Goal: Information Seeking & Learning: Compare options

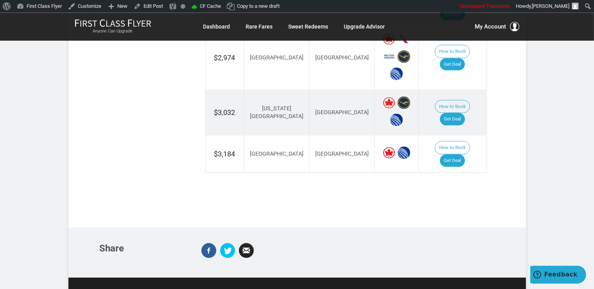
scroll to position [1032, 0]
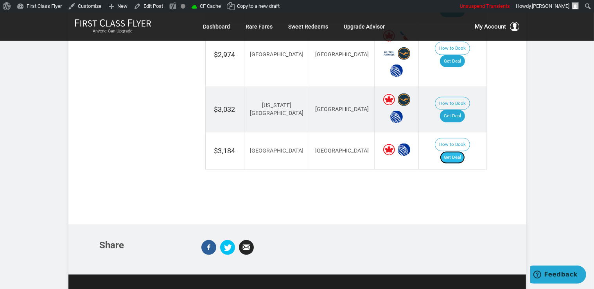
click at [459, 151] on link "Get Deal" at bounding box center [452, 157] width 25 height 13
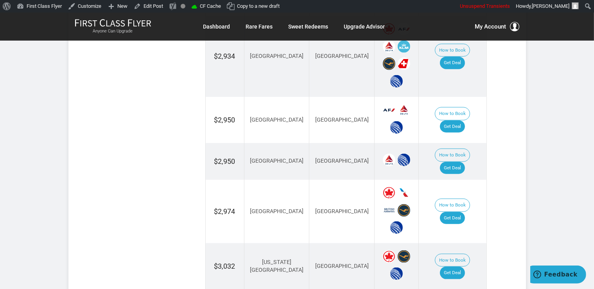
scroll to position [908, 0]
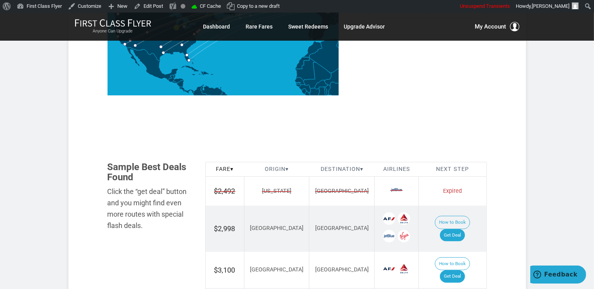
scroll to position [454, 0]
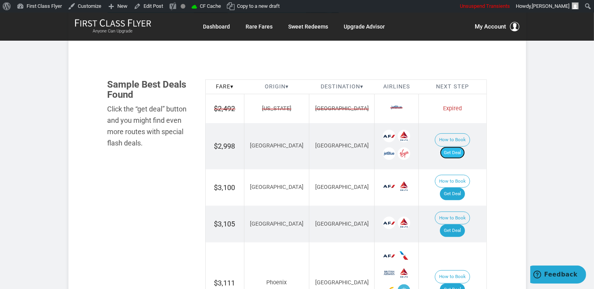
click at [464, 147] on link "Get Deal" at bounding box center [452, 153] width 25 height 13
click at [465, 188] on link "Get Deal" at bounding box center [452, 194] width 25 height 13
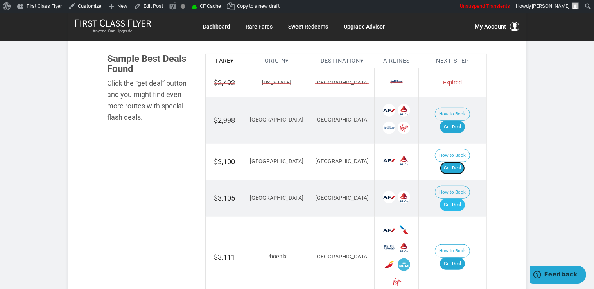
scroll to position [495, 0]
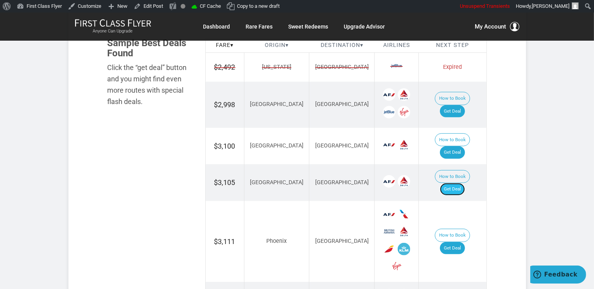
click at [461, 183] on link "Get Deal" at bounding box center [452, 189] width 25 height 13
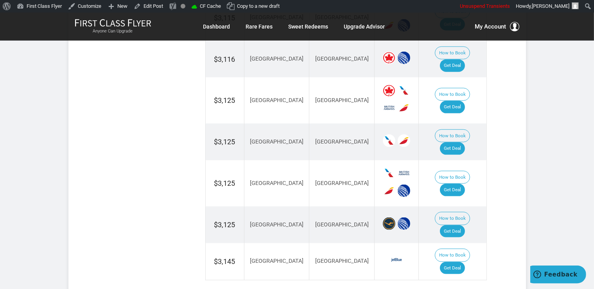
scroll to position [1032, 0]
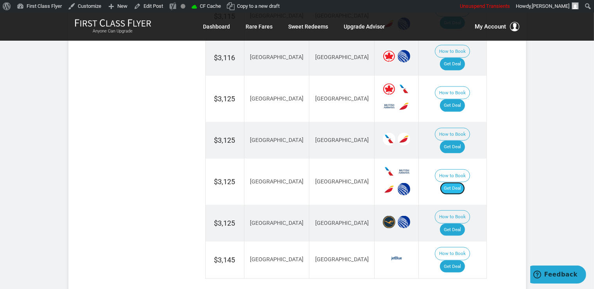
click at [458, 182] on link "Get Deal" at bounding box center [452, 188] width 25 height 13
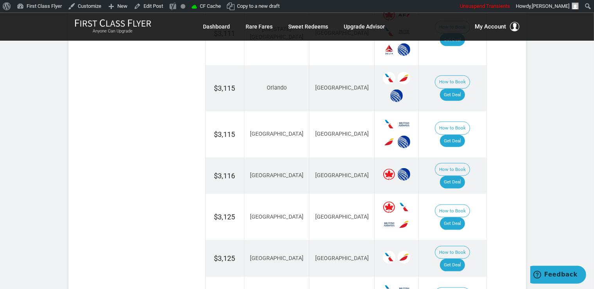
scroll to position [908, 0]
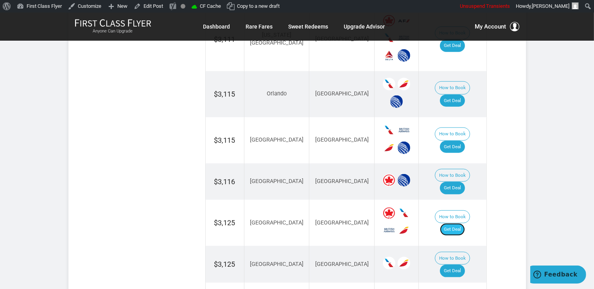
click at [465, 223] on link "Get Deal" at bounding box center [452, 229] width 25 height 13
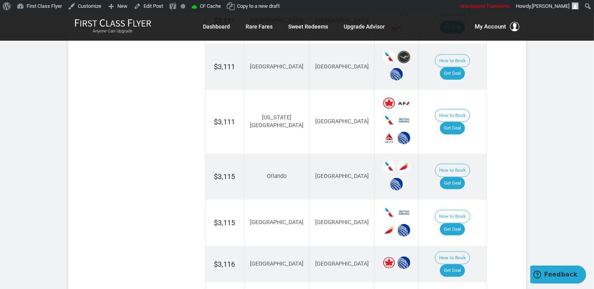
scroll to position [743, 0]
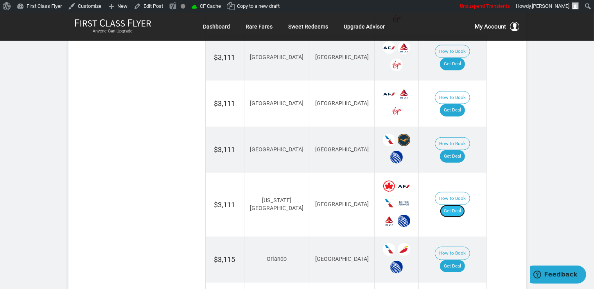
click at [454, 205] on link "Get Deal" at bounding box center [452, 211] width 25 height 13
drag, startPoint x: 462, startPoint y: 110, endPoint x: 465, endPoint y: 115, distance: 4.9
click at [462, 150] on link "Get Deal" at bounding box center [452, 156] width 25 height 13
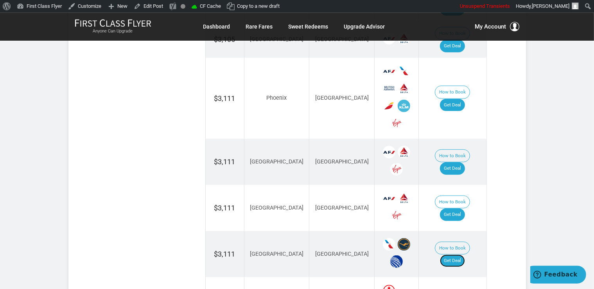
scroll to position [619, 0]
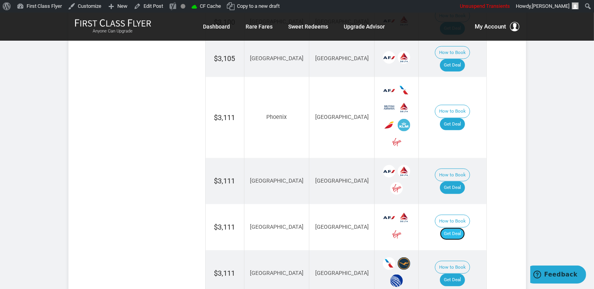
click at [461, 228] on link "Get Deal" at bounding box center [452, 234] width 25 height 13
click at [454, 181] on link "Get Deal" at bounding box center [452, 187] width 25 height 13
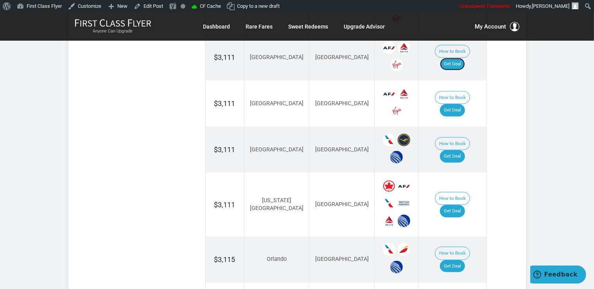
scroll to position [826, 0]
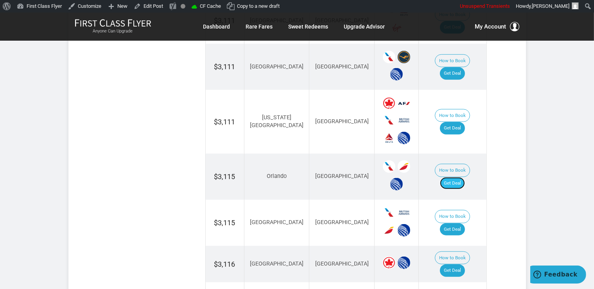
drag, startPoint x: 452, startPoint y: 127, endPoint x: 463, endPoint y: 136, distance: 13.1
click at [452, 177] on link "Get Deal" at bounding box center [452, 183] width 25 height 13
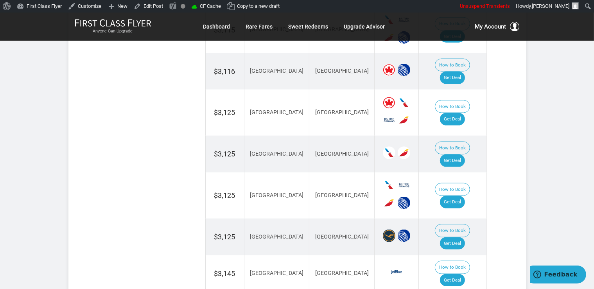
scroll to position [1032, 0]
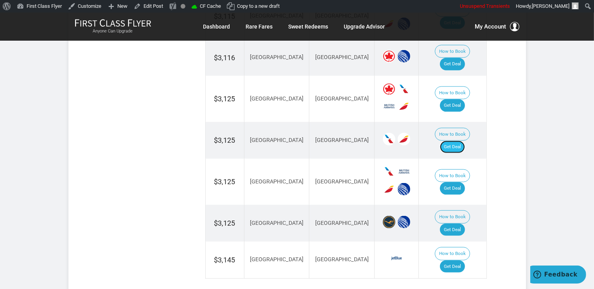
click at [454, 141] on link "Get Deal" at bounding box center [452, 147] width 25 height 13
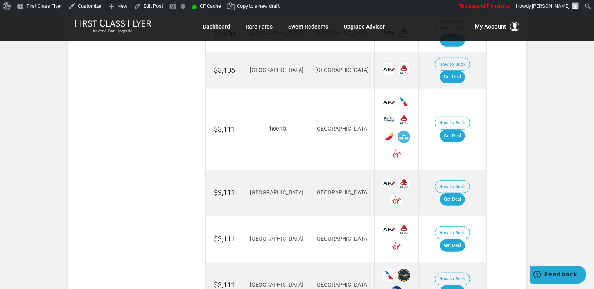
scroll to position [537, 0]
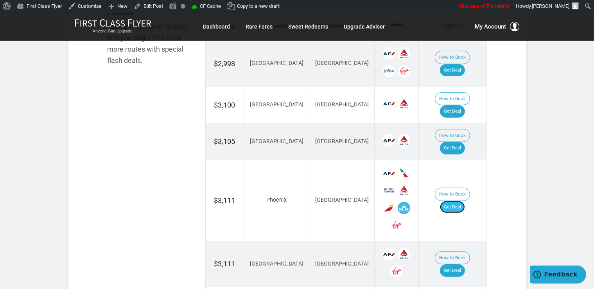
click at [448, 201] on link "Get Deal" at bounding box center [452, 207] width 25 height 13
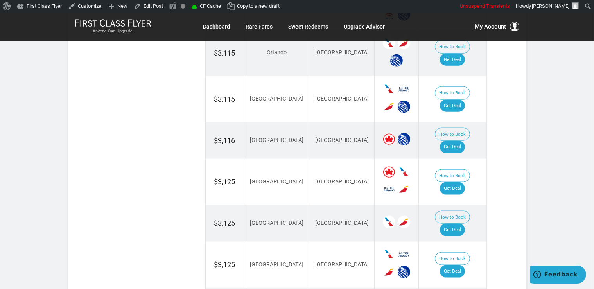
scroll to position [1032, 0]
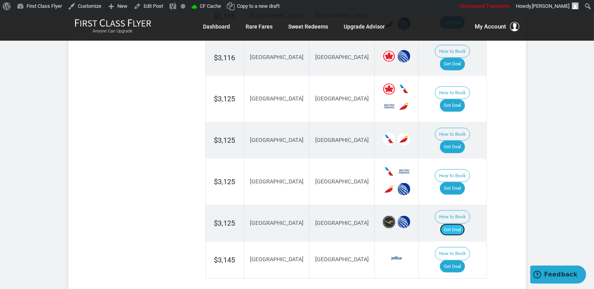
click at [456, 224] on link "Get Deal" at bounding box center [452, 230] width 25 height 13
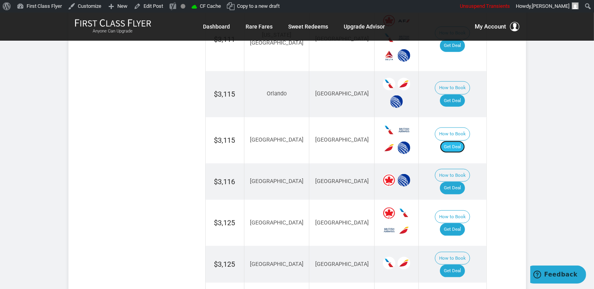
click at [462, 141] on link "Get Deal" at bounding box center [452, 147] width 25 height 13
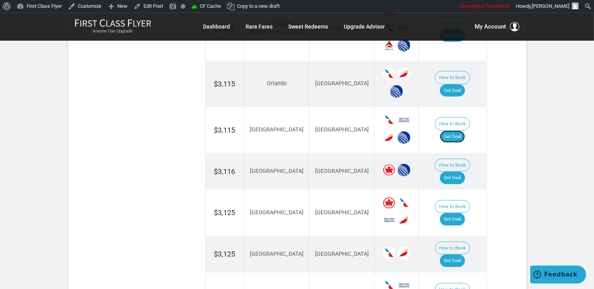
scroll to position [933, 0]
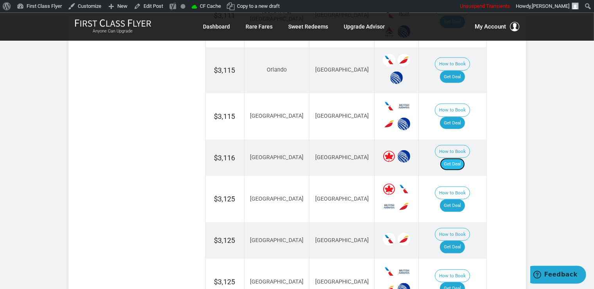
click at [461, 158] on link "Get Deal" at bounding box center [452, 164] width 25 height 13
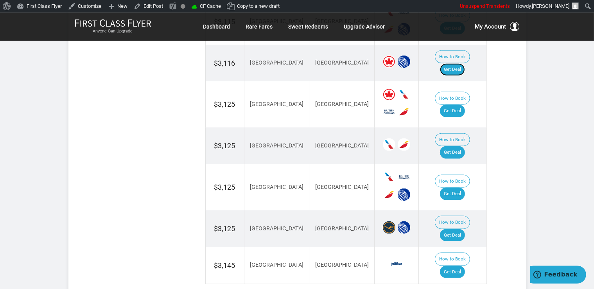
scroll to position [1057, 0]
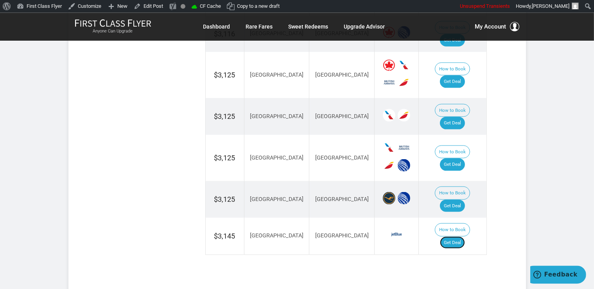
click at [463, 236] on link "Get Deal" at bounding box center [452, 242] width 25 height 13
click at [460, 236] on link "Get Deal" at bounding box center [452, 242] width 25 height 13
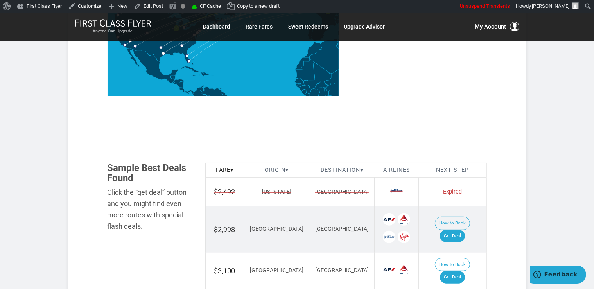
scroll to position [355, 0]
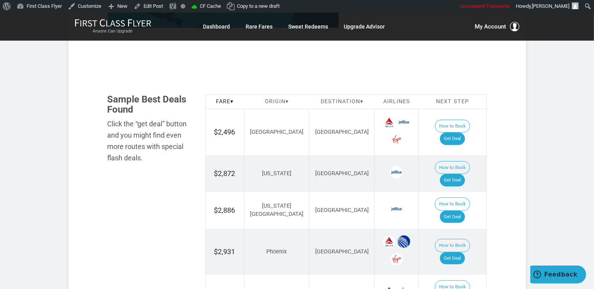
scroll to position [454, 0]
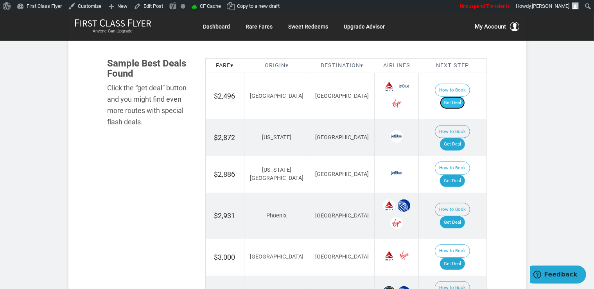
click at [464, 97] on link "Get Deal" at bounding box center [452, 103] width 25 height 13
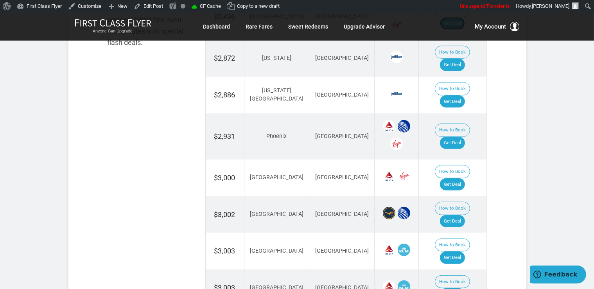
scroll to position [537, 0]
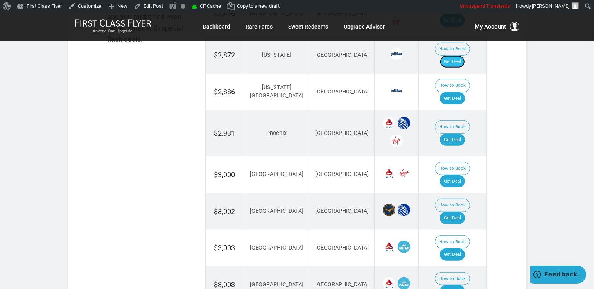
click at [460, 56] on link "Get Deal" at bounding box center [452, 62] width 25 height 13
click at [460, 134] on link "Get Deal" at bounding box center [452, 140] width 25 height 13
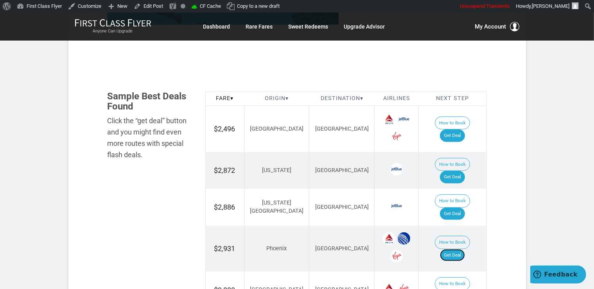
scroll to position [413, 0]
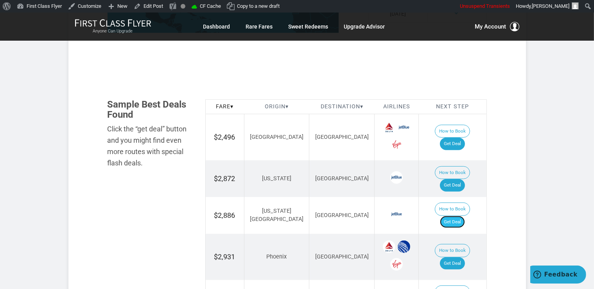
click at [462, 216] on link "Get Deal" at bounding box center [452, 222] width 25 height 13
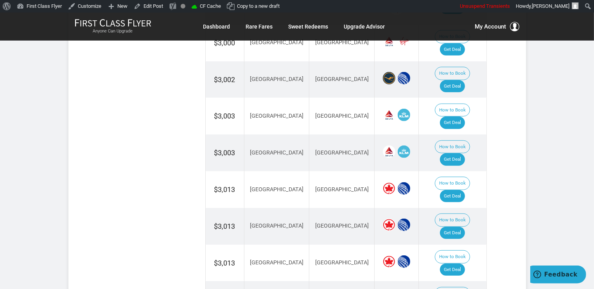
scroll to position [743, 0]
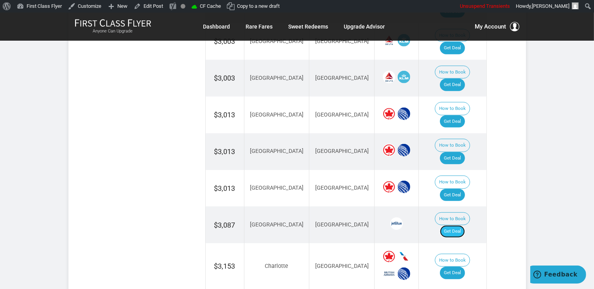
click at [461, 225] on link "Get Deal" at bounding box center [452, 231] width 25 height 13
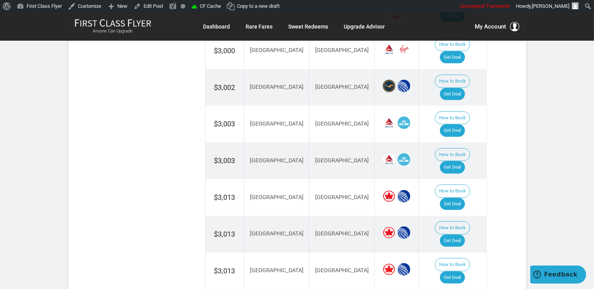
scroll to position [619, 0]
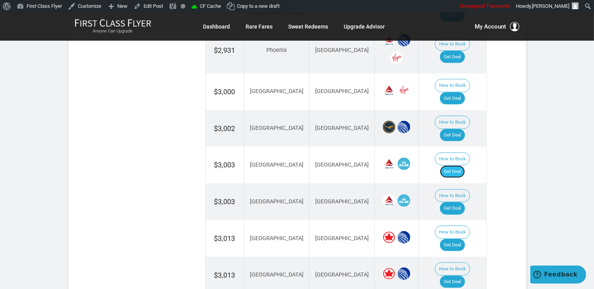
click at [460, 165] on link "Get Deal" at bounding box center [452, 171] width 25 height 13
click at [454, 239] on link "Get Deal" at bounding box center [452, 245] width 25 height 13
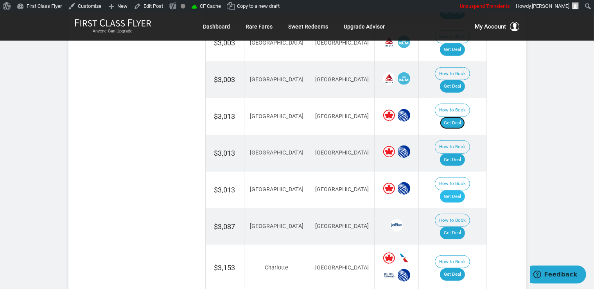
scroll to position [743, 0]
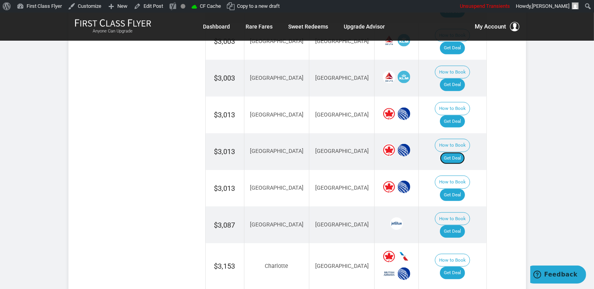
click at [456, 152] on link "Get Deal" at bounding box center [452, 158] width 25 height 13
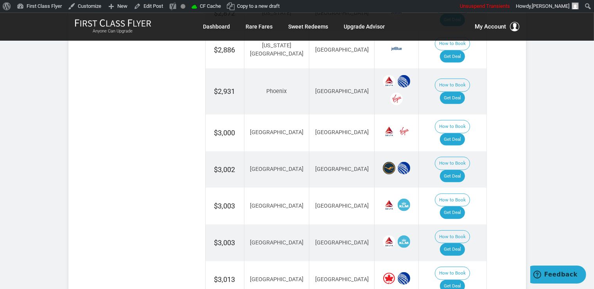
scroll to position [578, 0]
click at [459, 171] on link "Get Deal" at bounding box center [452, 177] width 25 height 13
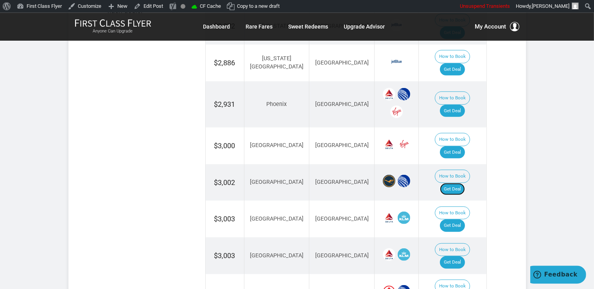
scroll to position [537, 0]
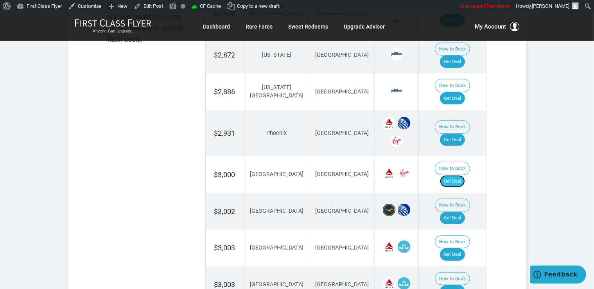
click at [454, 175] on link "Get Deal" at bounding box center [452, 181] width 25 height 13
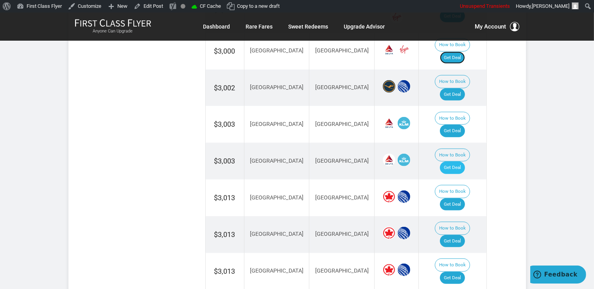
scroll to position [661, 0]
click at [459, 161] on link "Get Deal" at bounding box center [452, 167] width 25 height 13
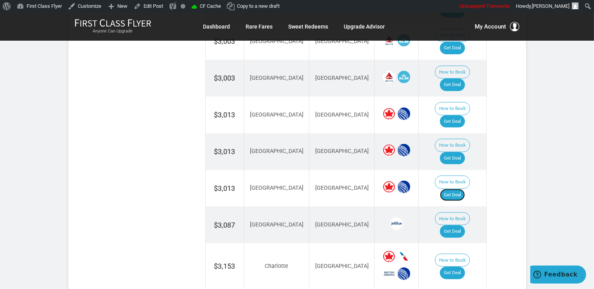
click at [465, 189] on link "Get Deal" at bounding box center [452, 195] width 25 height 13
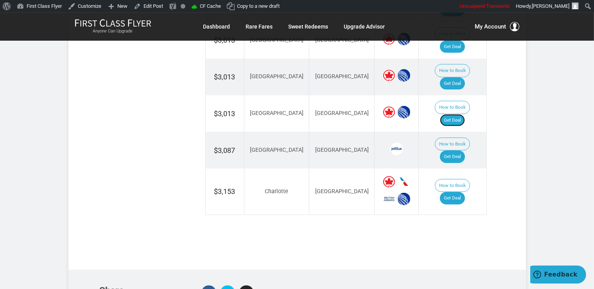
scroll to position [826, 0]
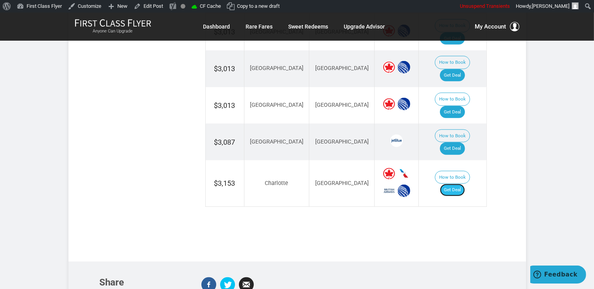
click at [457, 184] on link "Get Deal" at bounding box center [452, 190] width 25 height 13
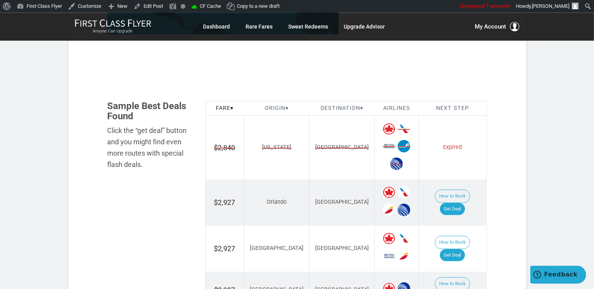
scroll to position [454, 0]
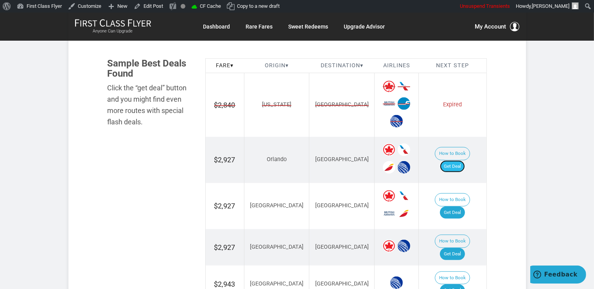
click at [461, 160] on link "Get Deal" at bounding box center [452, 166] width 25 height 13
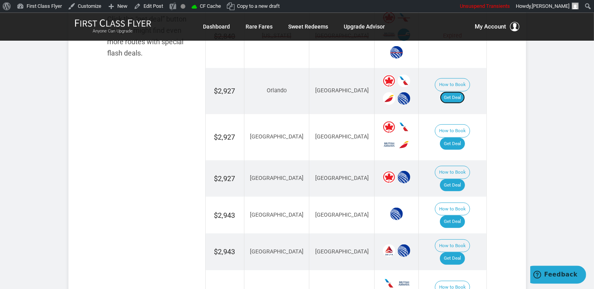
scroll to position [578, 0]
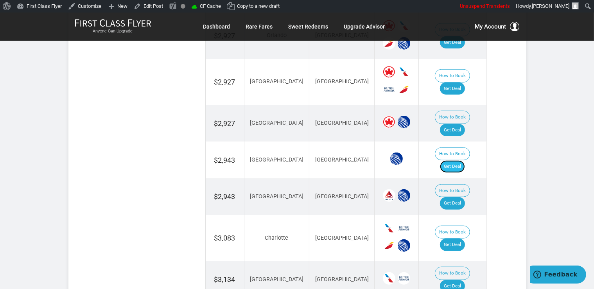
click at [452, 160] on link "Get Deal" at bounding box center [452, 166] width 25 height 13
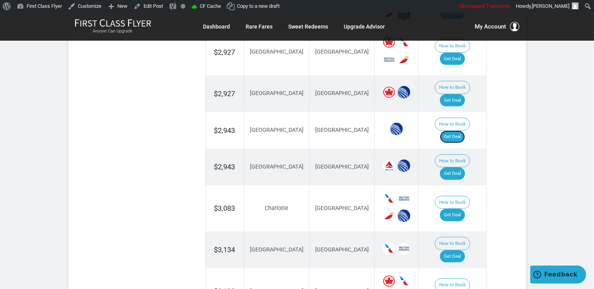
scroll to position [619, 0]
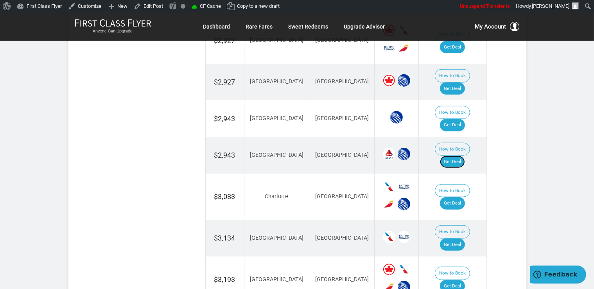
click at [459, 156] on link "Get Deal" at bounding box center [452, 162] width 25 height 13
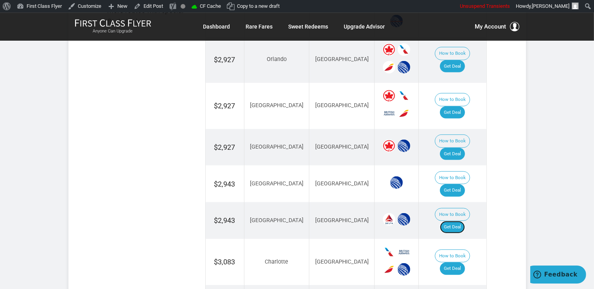
scroll to position [537, 0]
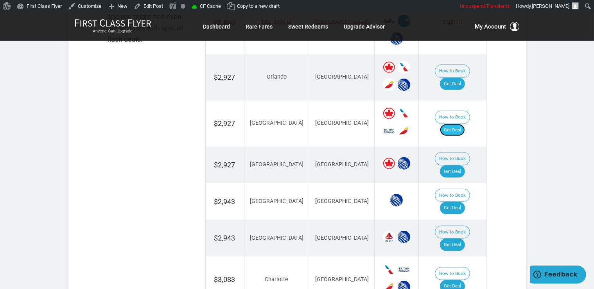
click at [456, 124] on link "Get Deal" at bounding box center [452, 130] width 25 height 13
click at [464, 165] on link "Get Deal" at bounding box center [452, 171] width 25 height 13
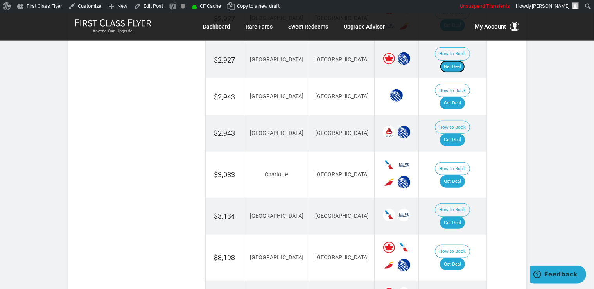
scroll to position [661, 0]
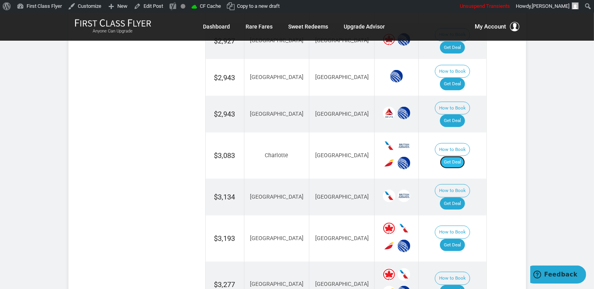
click at [461, 156] on link "Get Deal" at bounding box center [452, 162] width 25 height 13
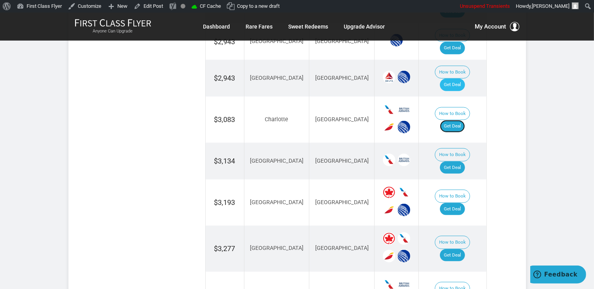
scroll to position [743, 0]
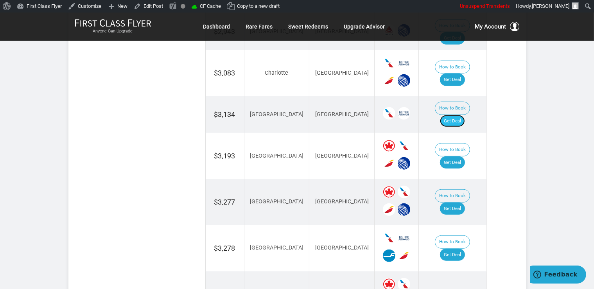
click at [465, 115] on link "Get Deal" at bounding box center [452, 121] width 25 height 13
click at [461, 203] on link "Get Deal" at bounding box center [452, 209] width 25 height 13
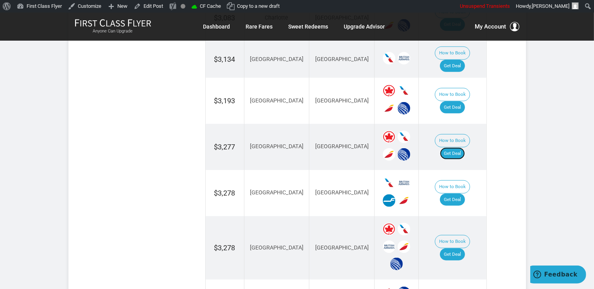
scroll to position [867, 0]
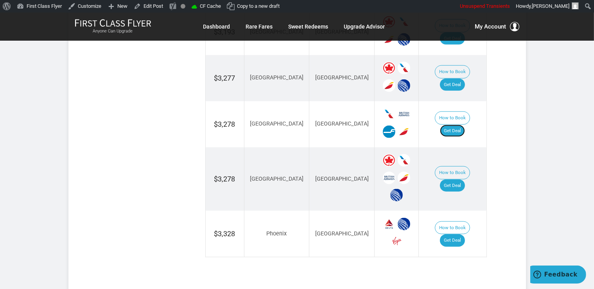
click at [465, 125] on link "Get Deal" at bounding box center [452, 131] width 25 height 13
click at [461, 180] on link "Get Deal" at bounding box center [452, 186] width 25 height 13
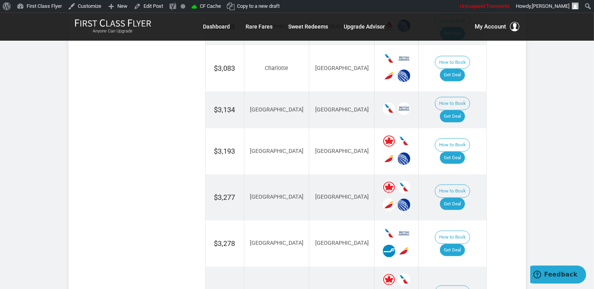
scroll to position [743, 0]
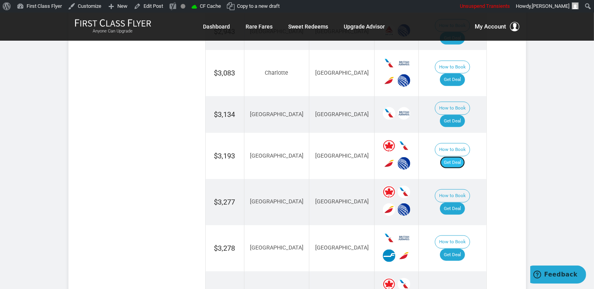
click at [460, 156] on link "Get Deal" at bounding box center [452, 162] width 25 height 13
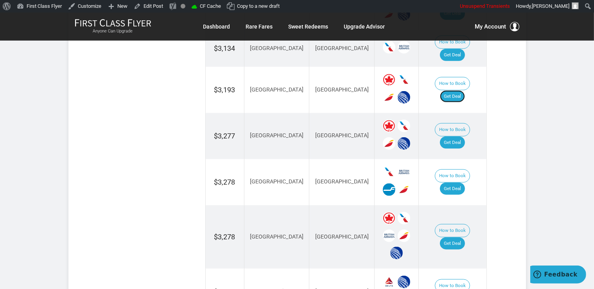
scroll to position [867, 0]
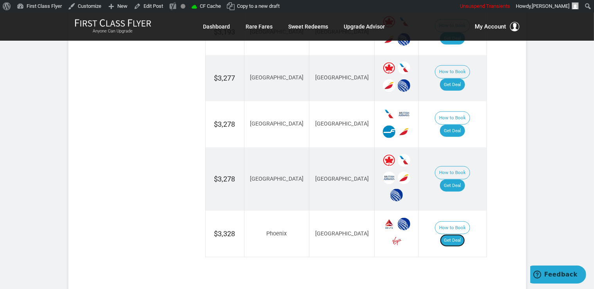
click at [459, 234] on link "Get Deal" at bounding box center [452, 240] width 25 height 13
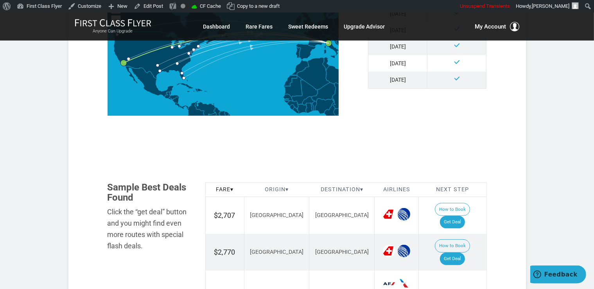
scroll to position [413, 0]
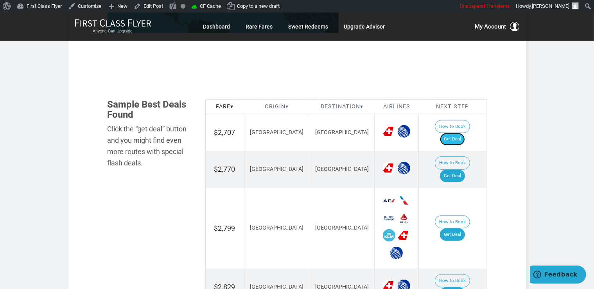
click at [464, 133] on link "Get Deal" at bounding box center [452, 139] width 25 height 13
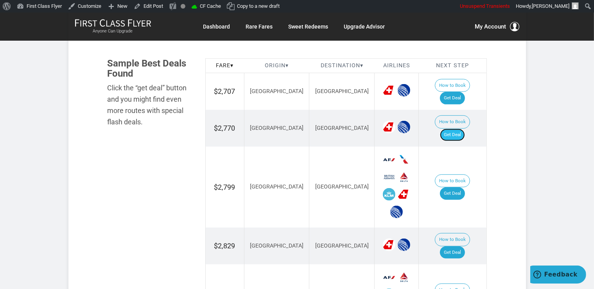
click at [453, 129] on link "Get Deal" at bounding box center [452, 135] width 25 height 13
click at [458, 187] on link "Get Deal" at bounding box center [452, 193] width 25 height 13
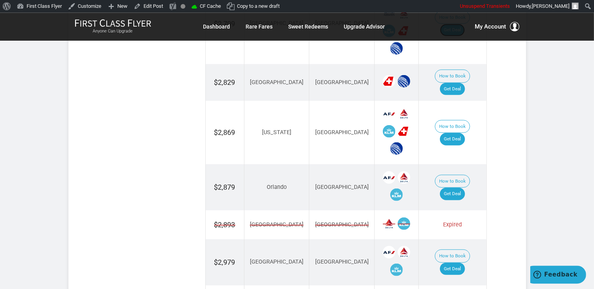
scroll to position [619, 0]
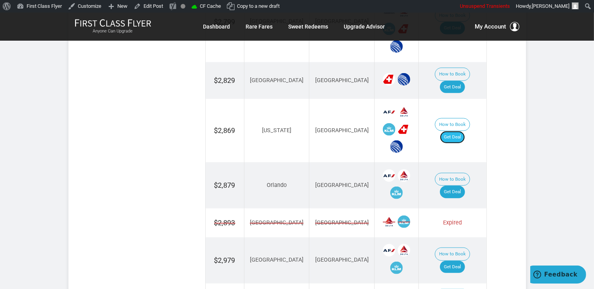
click at [459, 131] on link "Get Deal" at bounding box center [452, 137] width 25 height 13
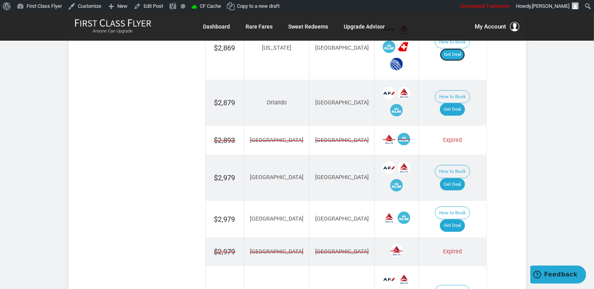
scroll to position [578, 0]
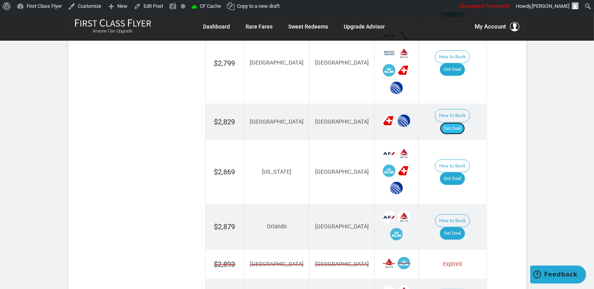
click at [462, 122] on link "Get Deal" at bounding box center [452, 128] width 25 height 13
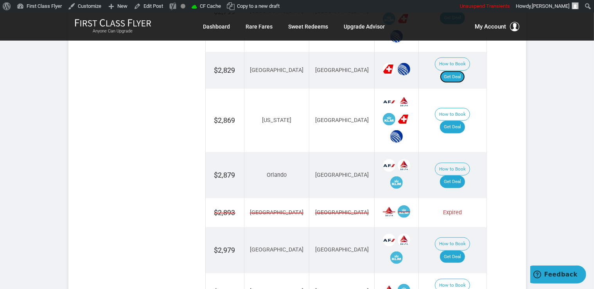
scroll to position [653, 0]
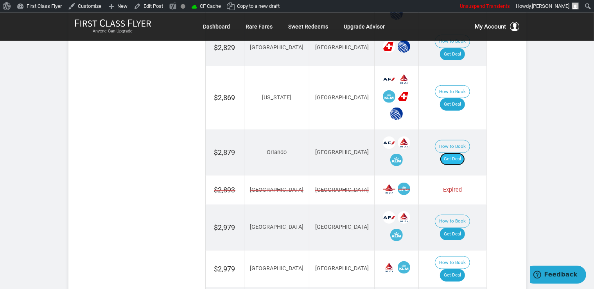
click at [454, 153] on link "Get Deal" at bounding box center [452, 159] width 25 height 13
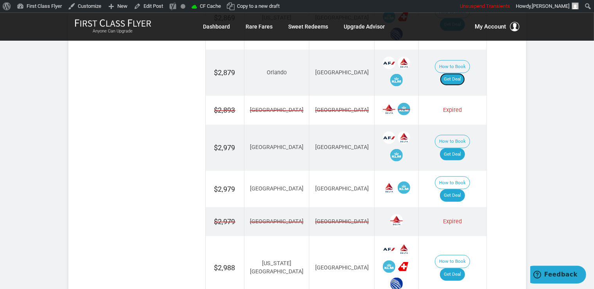
scroll to position [735, 0]
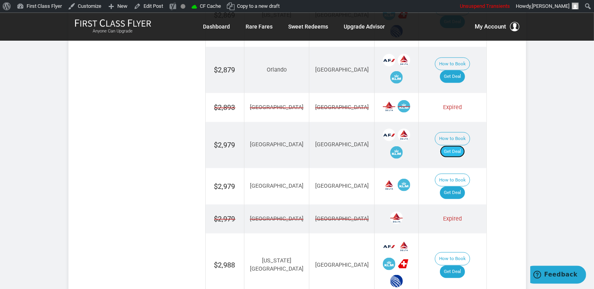
click at [454, 145] on link "Get Deal" at bounding box center [452, 151] width 25 height 13
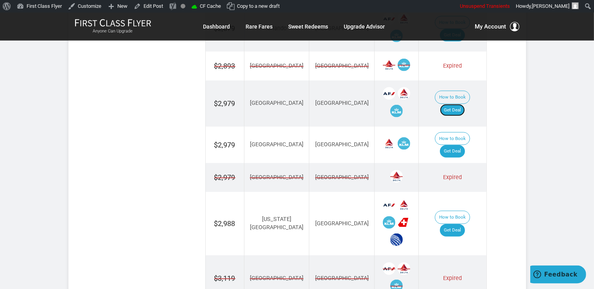
scroll to position [777, 0]
click at [461, 145] on link "Get Deal" at bounding box center [452, 151] width 25 height 13
click at [462, 224] on link "Get Deal" at bounding box center [452, 230] width 25 height 13
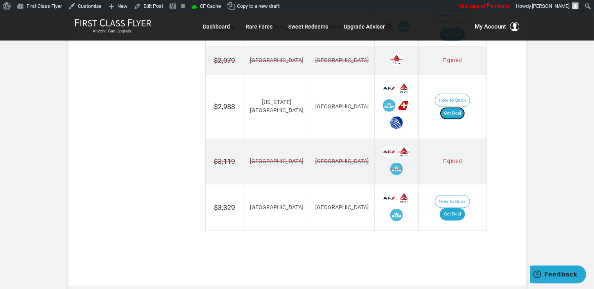
scroll to position [901, 0]
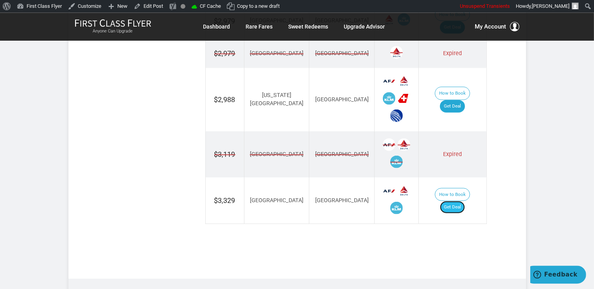
click at [458, 201] on link "Get Deal" at bounding box center [452, 207] width 25 height 13
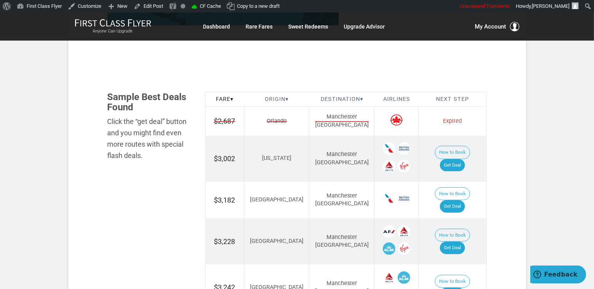
scroll to position [454, 0]
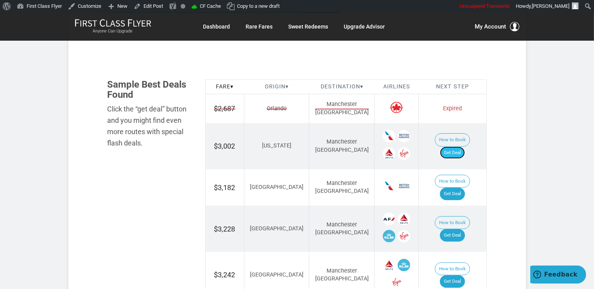
click at [463, 147] on link "Get Deal" at bounding box center [452, 153] width 25 height 13
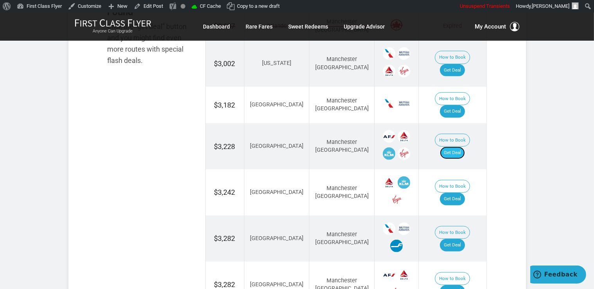
click at [461, 147] on link "Get Deal" at bounding box center [452, 153] width 25 height 13
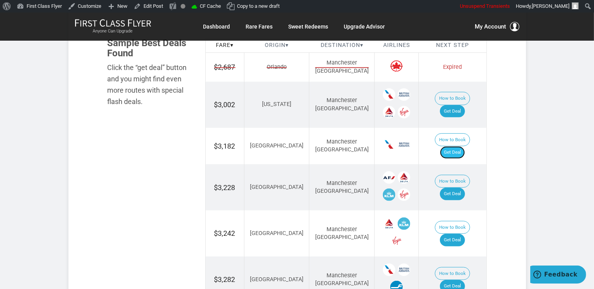
click at [461, 146] on link "Get Deal" at bounding box center [452, 152] width 25 height 13
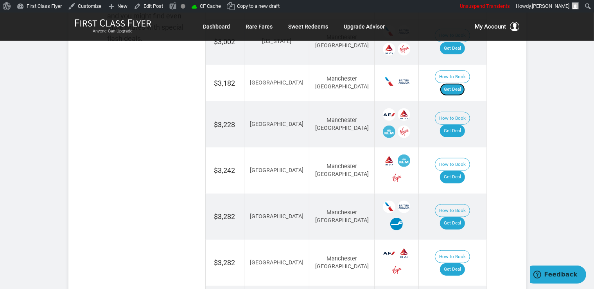
scroll to position [560, 0]
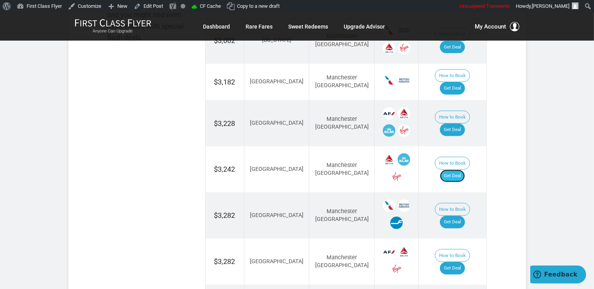
click at [459, 170] on link "Get Deal" at bounding box center [452, 176] width 25 height 13
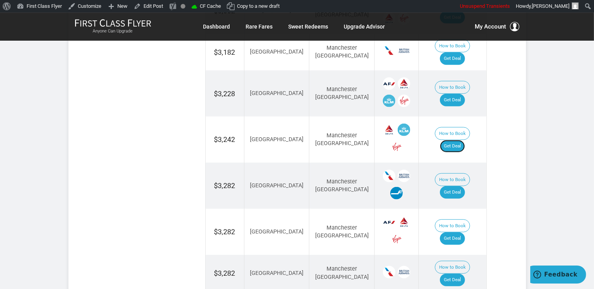
scroll to position [601, 0]
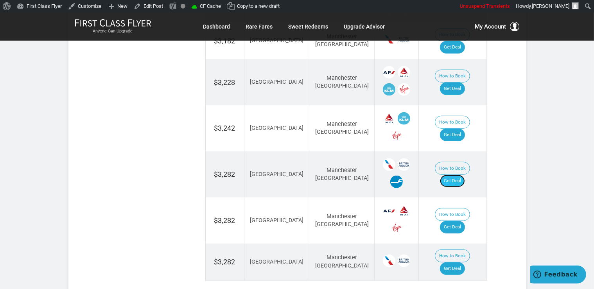
click at [465, 175] on link "Get Deal" at bounding box center [452, 181] width 25 height 13
click at [450, 221] on link "Get Deal" at bounding box center [452, 227] width 25 height 13
click at [457, 262] on link "Get Deal" at bounding box center [452, 268] width 25 height 13
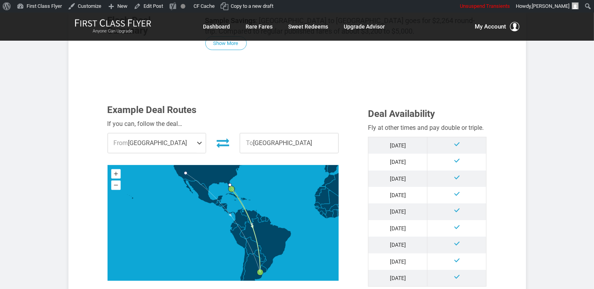
scroll to position [372, 0]
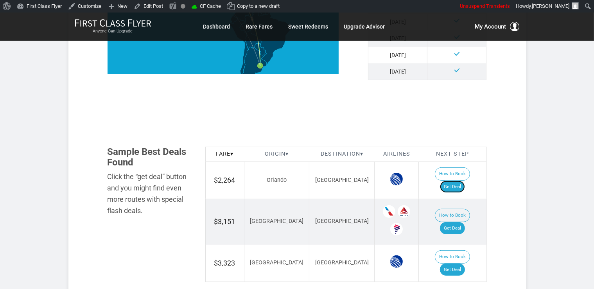
click at [457, 181] on link "Get Deal" at bounding box center [452, 187] width 25 height 13
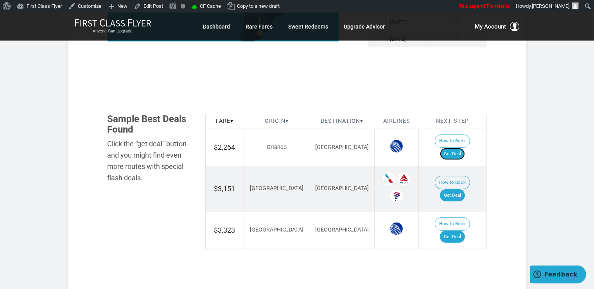
scroll to position [454, 0]
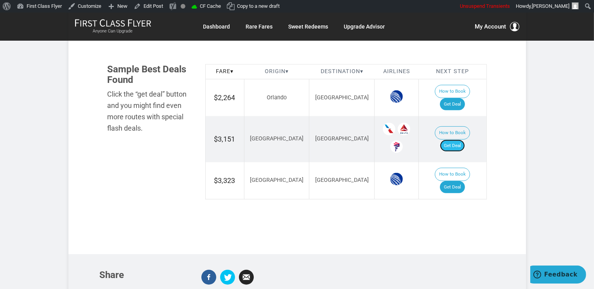
click at [465, 140] on link "Get Deal" at bounding box center [452, 146] width 25 height 13
click at [459, 181] on link "Get Deal" at bounding box center [452, 187] width 25 height 13
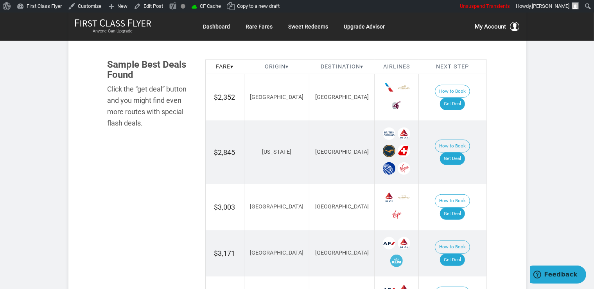
scroll to position [454, 0]
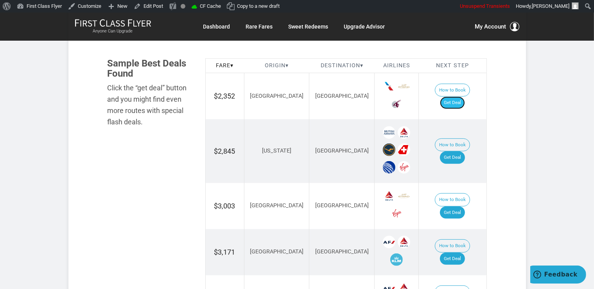
click at [453, 97] on link "Get Deal" at bounding box center [452, 103] width 25 height 13
click at [461, 151] on link "Get Deal" at bounding box center [452, 157] width 25 height 13
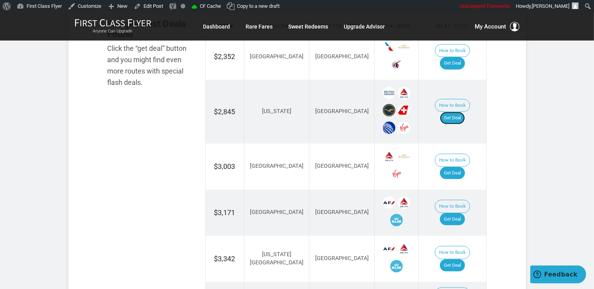
scroll to position [578, 0]
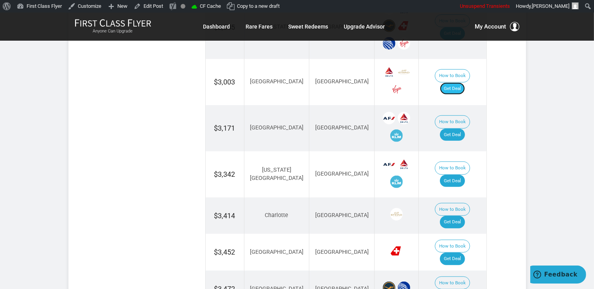
click at [459, 84] on link "Get Deal" at bounding box center [452, 89] width 25 height 13
click at [455, 129] on link "Get Deal" at bounding box center [452, 135] width 25 height 13
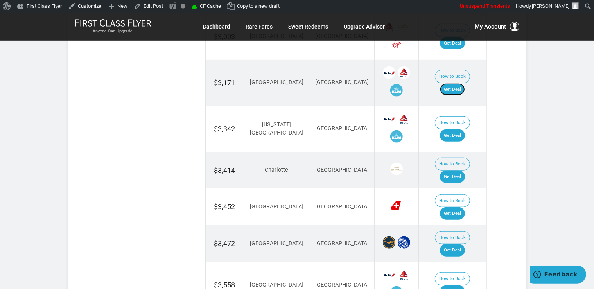
scroll to position [661, 0]
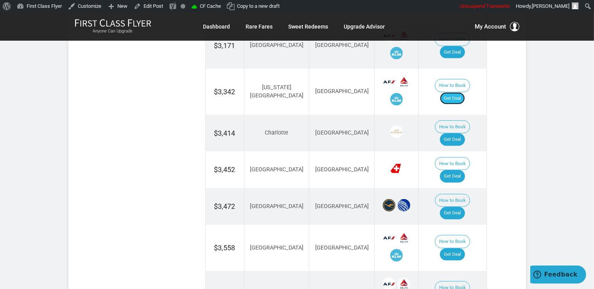
click at [463, 92] on link "Get Deal" at bounding box center [452, 98] width 25 height 13
click at [465, 170] on link "Get Deal" at bounding box center [452, 176] width 25 height 13
click at [457, 207] on link "Get Deal" at bounding box center [452, 213] width 25 height 13
click at [456, 133] on link "Get Deal" at bounding box center [452, 139] width 25 height 13
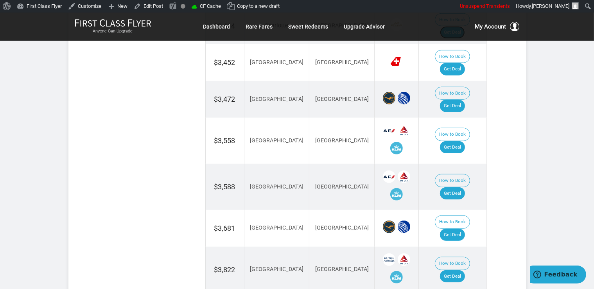
scroll to position [784, 0]
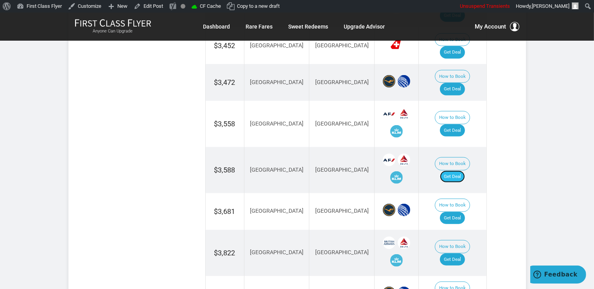
click at [454, 171] on link "Get Deal" at bounding box center [452, 177] width 25 height 13
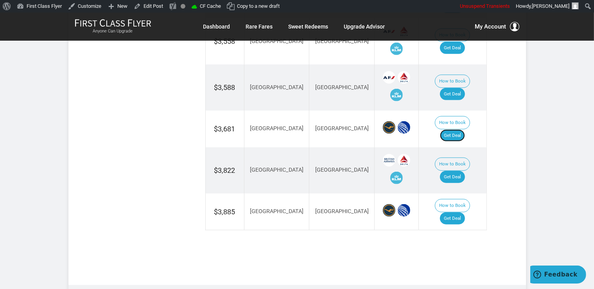
click at [465, 129] on link "Get Deal" at bounding box center [452, 135] width 25 height 13
click at [461, 171] on link "Get Deal" at bounding box center [452, 177] width 25 height 13
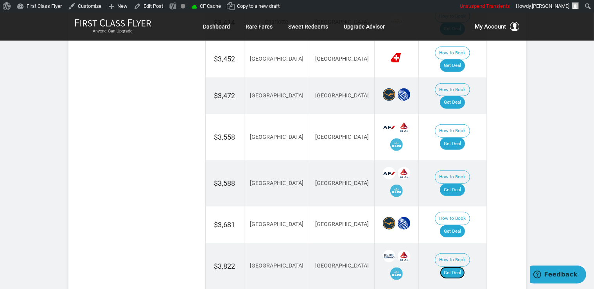
scroll to position [743, 0]
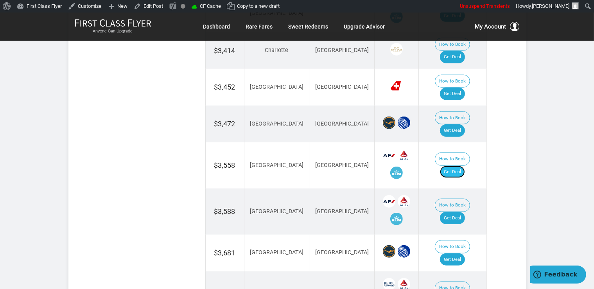
click at [464, 166] on link "Get Deal" at bounding box center [452, 172] width 25 height 13
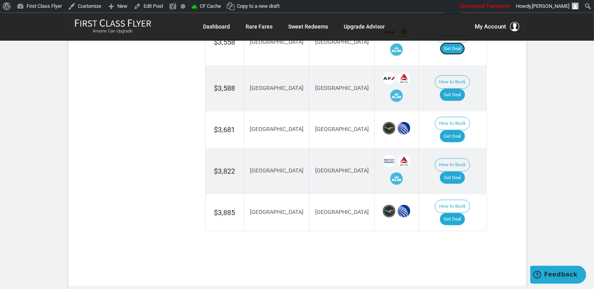
scroll to position [867, 0]
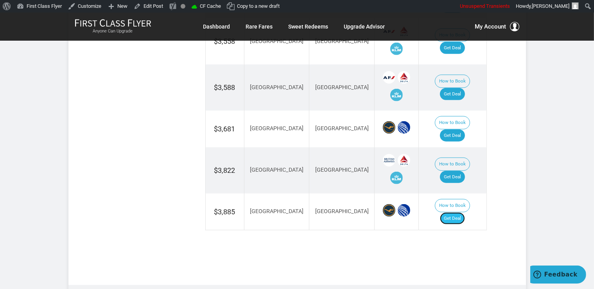
click at [458, 212] on link "Get Deal" at bounding box center [452, 218] width 25 height 13
click at [456, 212] on link "Get Deal" at bounding box center [452, 218] width 25 height 13
click at [465, 212] on link "Get Deal" at bounding box center [452, 218] width 25 height 13
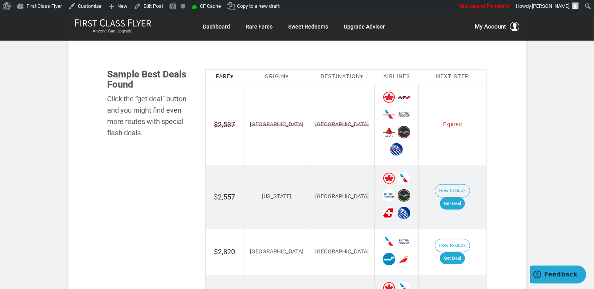
scroll to position [454, 0]
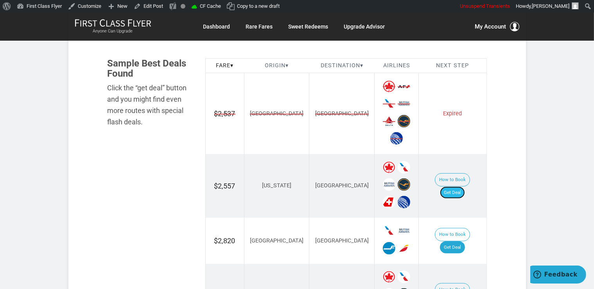
click at [453, 187] on link "Get Deal" at bounding box center [452, 193] width 25 height 13
click at [465, 187] on link "Get Deal" at bounding box center [452, 193] width 25 height 13
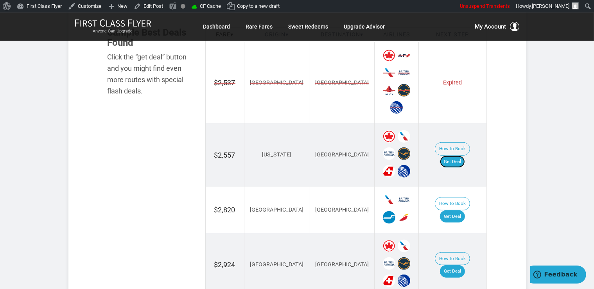
scroll to position [537, 0]
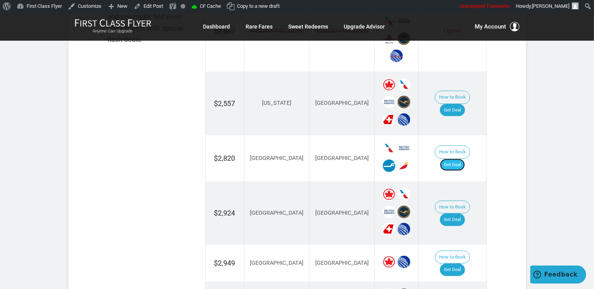
click at [454, 159] on link "Get Deal" at bounding box center [452, 165] width 25 height 13
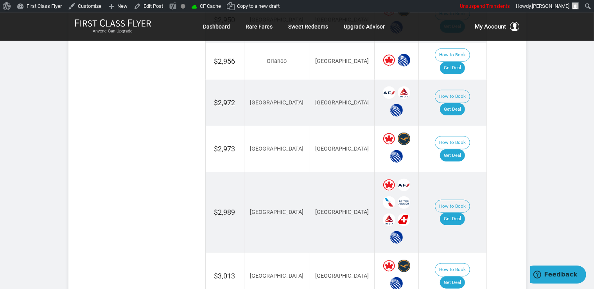
scroll to position [826, 0]
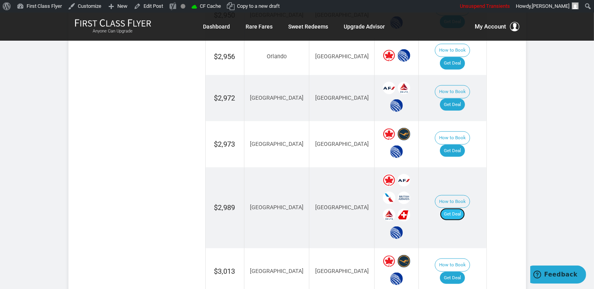
click at [460, 208] on link "Get Deal" at bounding box center [452, 214] width 25 height 13
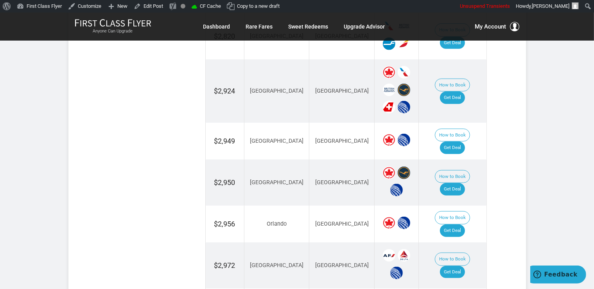
scroll to position [619, 0]
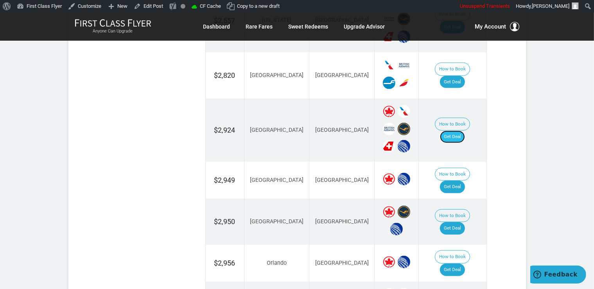
click at [465, 131] on link "Get Deal" at bounding box center [452, 137] width 25 height 13
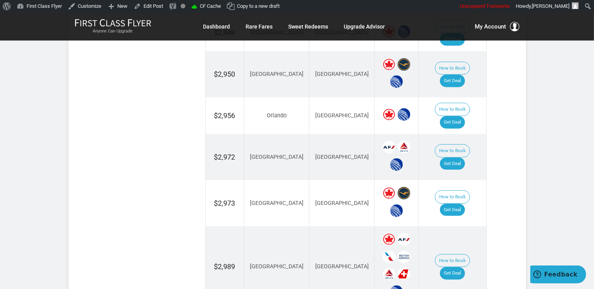
scroll to position [784, 0]
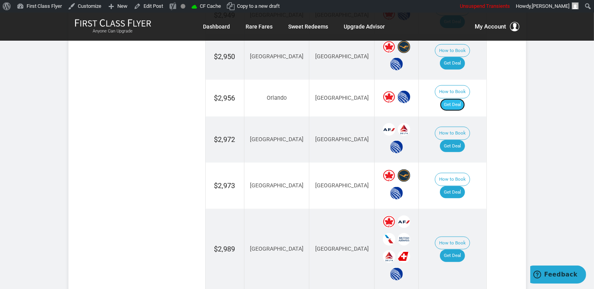
click at [465, 99] on link "Get Deal" at bounding box center [452, 105] width 25 height 13
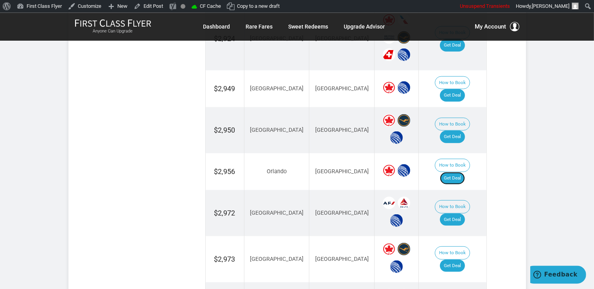
scroll to position [661, 0]
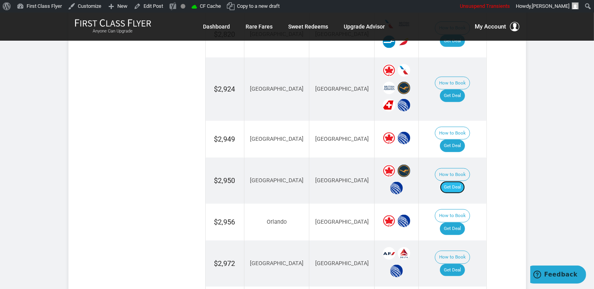
click at [461, 181] on link "Get Deal" at bounding box center [452, 187] width 25 height 13
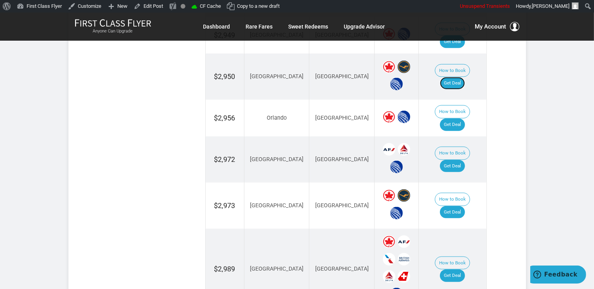
scroll to position [784, 0]
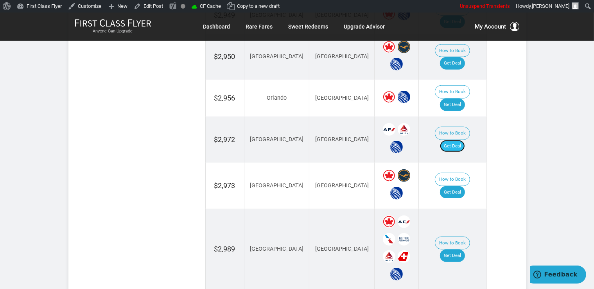
click at [455, 140] on link "Get Deal" at bounding box center [452, 146] width 25 height 13
click at [461, 186] on link "Get Deal" at bounding box center [452, 192] width 25 height 13
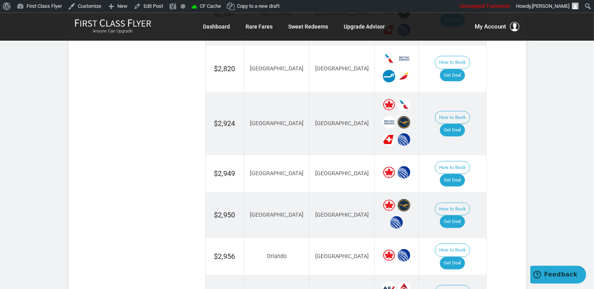
scroll to position [619, 0]
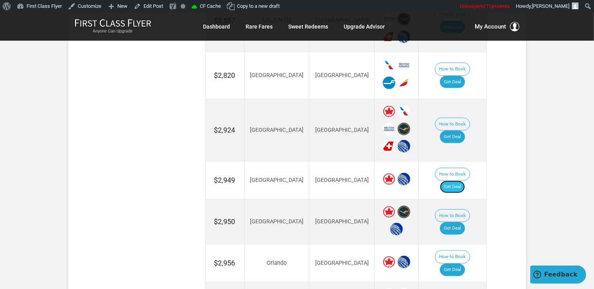
click at [465, 181] on link "Get Deal" at bounding box center [452, 187] width 25 height 13
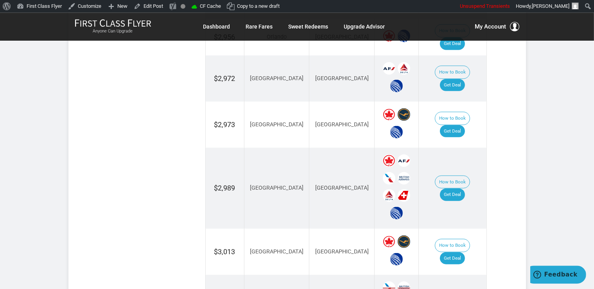
scroll to position [908, 0]
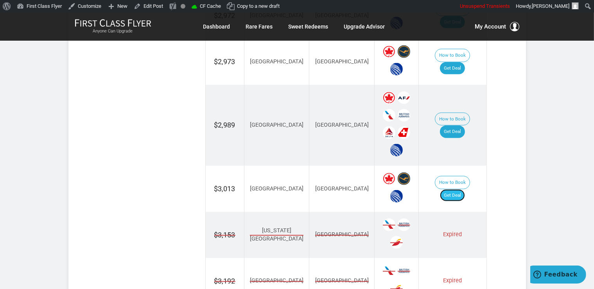
click at [460, 189] on link "Get Deal" at bounding box center [452, 195] width 25 height 13
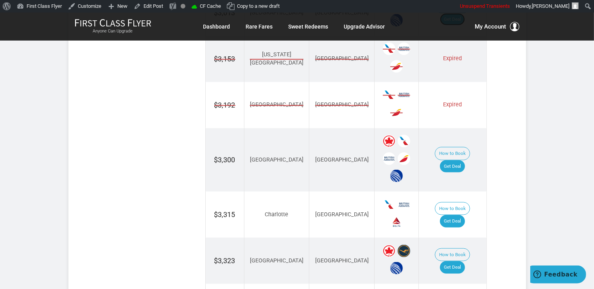
scroll to position [1115, 0]
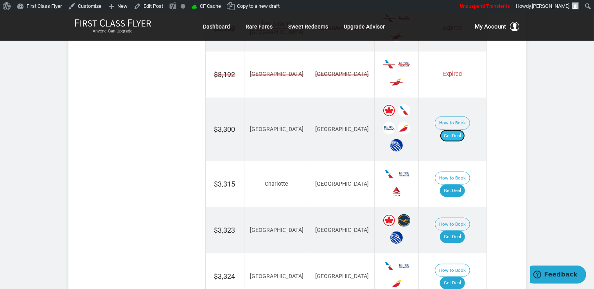
click at [458, 130] on link "Get Deal" at bounding box center [452, 136] width 25 height 13
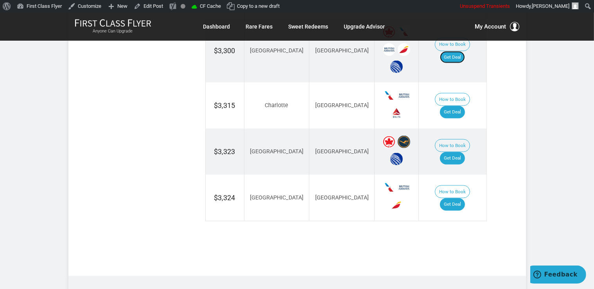
scroll to position [1197, 0]
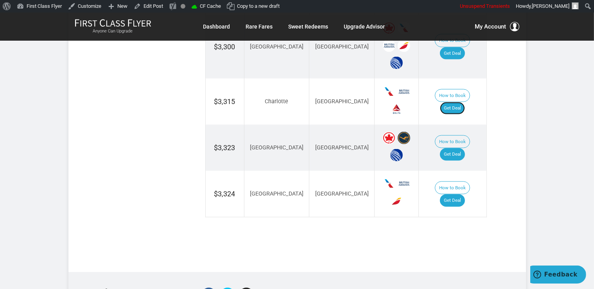
drag, startPoint x: 459, startPoint y: 70, endPoint x: 471, endPoint y: 78, distance: 14.9
click at [459, 102] on link "Get Deal" at bounding box center [452, 108] width 25 height 13
click at [463, 194] on link "Get Deal" at bounding box center [452, 200] width 25 height 13
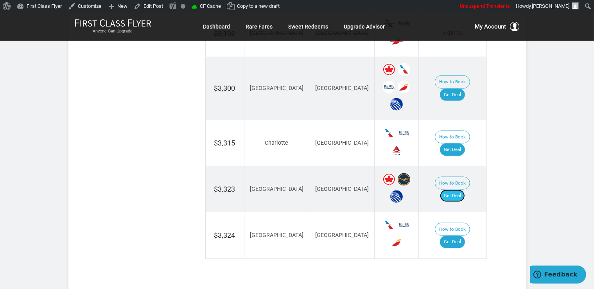
click at [460, 190] on link "Get Deal" at bounding box center [452, 196] width 25 height 13
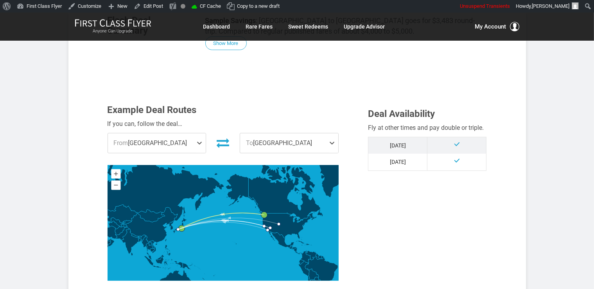
scroll to position [413, 0]
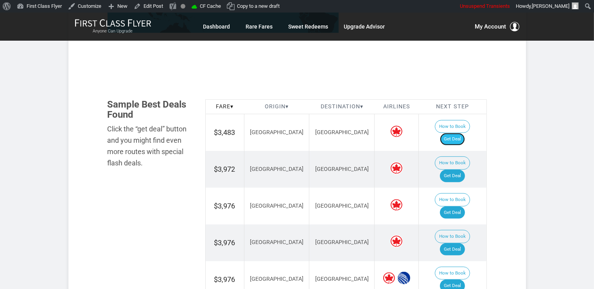
click at [454, 133] on link "Get Deal" at bounding box center [452, 139] width 25 height 13
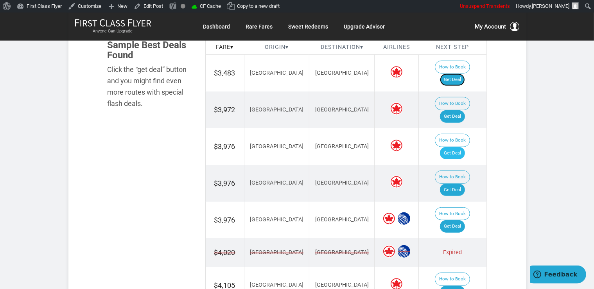
scroll to position [477, 0]
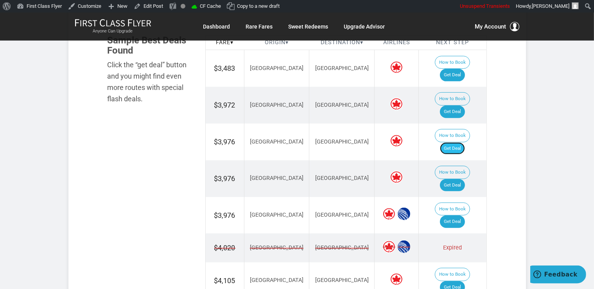
click at [460, 142] on link "Get Deal" at bounding box center [452, 148] width 25 height 13
click at [461, 69] on link "Get Deal" at bounding box center [452, 75] width 25 height 13
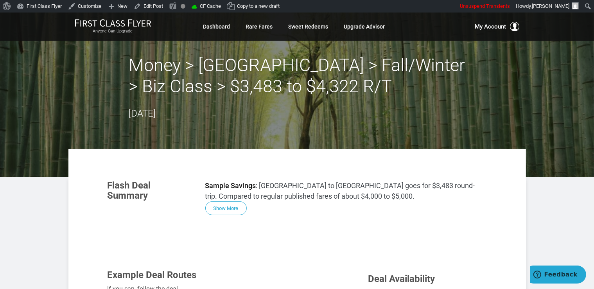
scroll to position [330, 0]
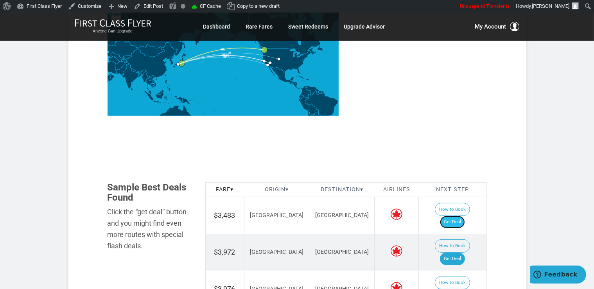
click at [457, 216] on link "Get Deal" at bounding box center [452, 222] width 25 height 13
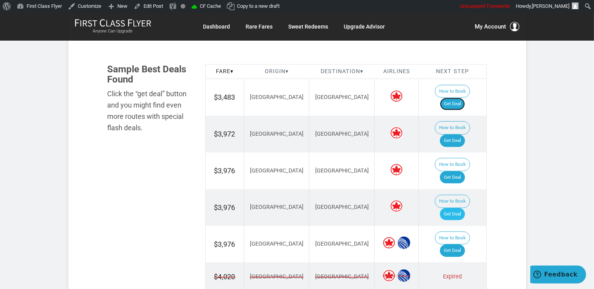
scroll to position [454, 0]
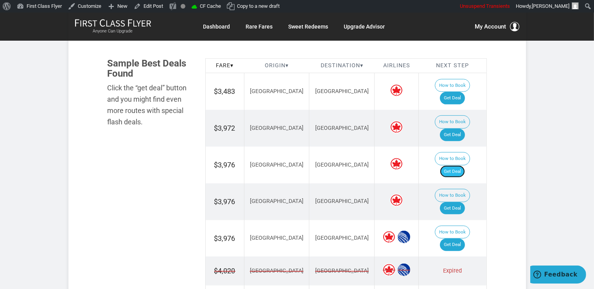
click at [464, 165] on link "Get Deal" at bounding box center [452, 171] width 25 height 13
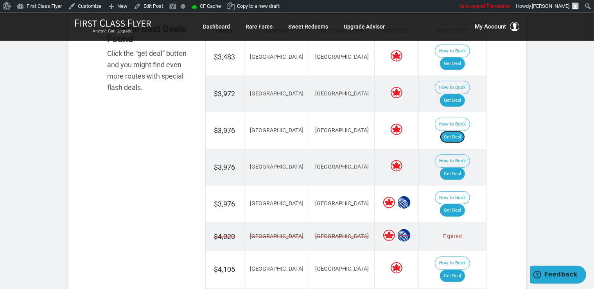
scroll to position [537, 0]
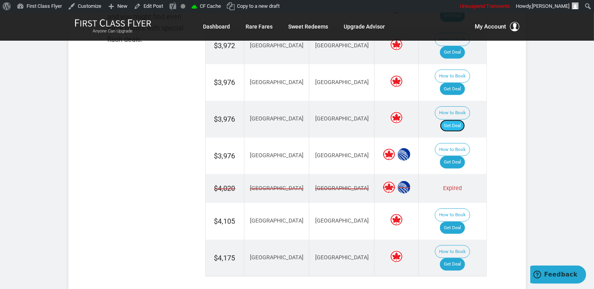
click at [456, 120] on link "Get Deal" at bounding box center [452, 126] width 25 height 13
click at [458, 156] on link "Get Deal" at bounding box center [452, 162] width 25 height 13
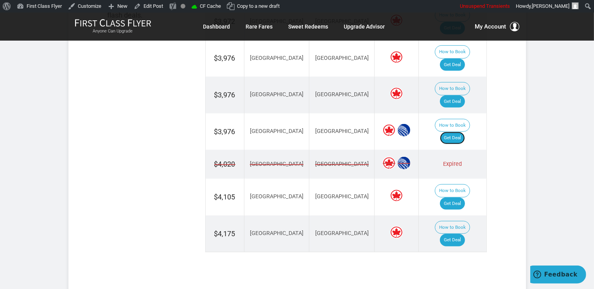
scroll to position [578, 0]
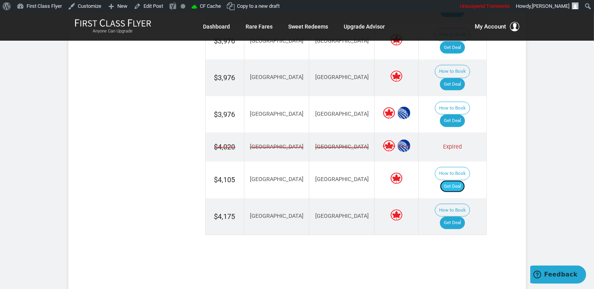
click at [465, 180] on link "Get Deal" at bounding box center [452, 186] width 25 height 13
click at [456, 217] on link "Get Deal" at bounding box center [452, 223] width 25 height 13
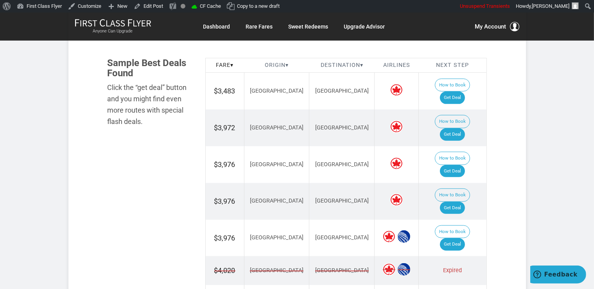
scroll to position [454, 0]
click at [465, 129] on link "Get Deal" at bounding box center [452, 135] width 25 height 13
click at [464, 129] on link "Get Deal" at bounding box center [452, 135] width 25 height 13
click at [456, 239] on link "Get Deal" at bounding box center [452, 245] width 25 height 13
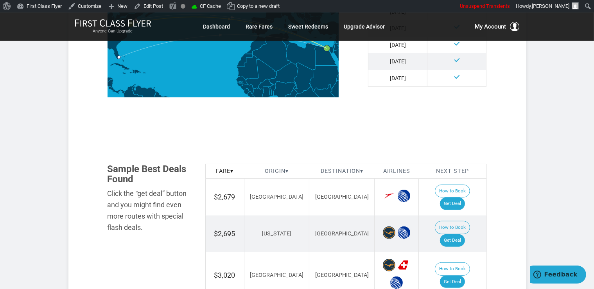
scroll to position [454, 0]
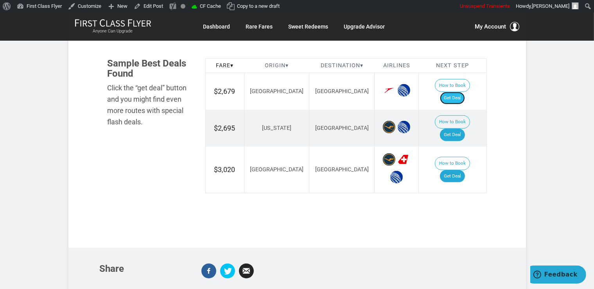
click at [465, 92] on link "Get Deal" at bounding box center [452, 98] width 25 height 13
click at [460, 170] on link "Get Deal" at bounding box center [452, 176] width 25 height 13
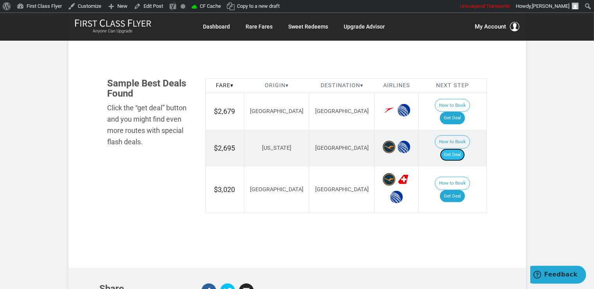
click at [456, 148] on link "Get Deal" at bounding box center [452, 154] width 25 height 13
click at [458, 148] on link "Get Deal" at bounding box center [452, 154] width 25 height 13
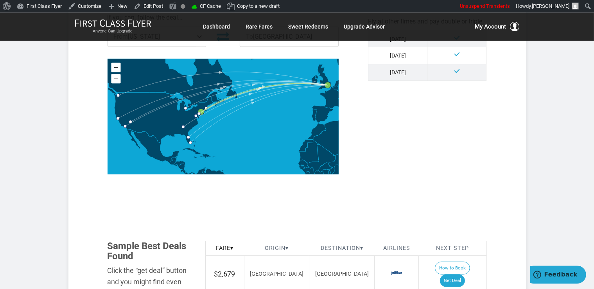
scroll to position [413, 0]
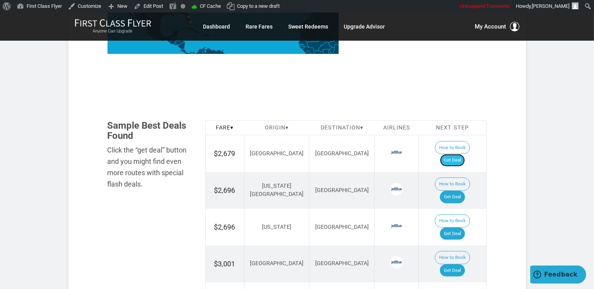
click at [456, 154] on link "Get Deal" at bounding box center [452, 160] width 25 height 13
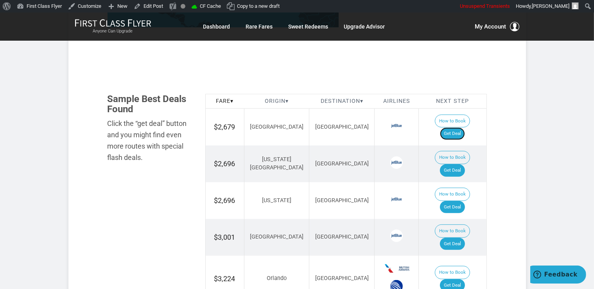
scroll to position [454, 0]
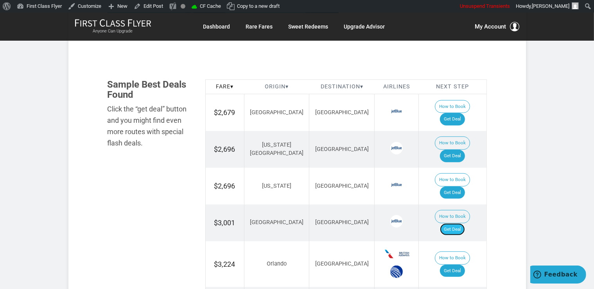
click at [459, 223] on link "Get Deal" at bounding box center [452, 229] width 25 height 13
click at [460, 150] on link "Get Deal" at bounding box center [452, 156] width 25 height 13
click at [460, 187] on link "Get Deal" at bounding box center [452, 193] width 25 height 13
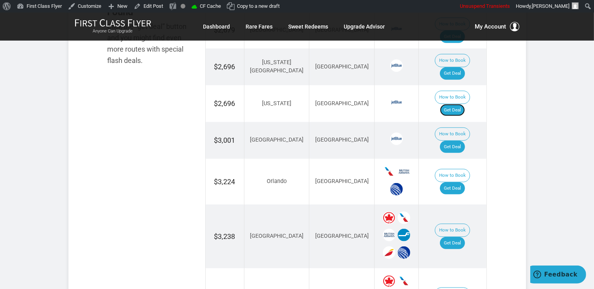
scroll to position [537, 0]
click at [461, 182] on link "Get Deal" at bounding box center [452, 188] width 25 height 13
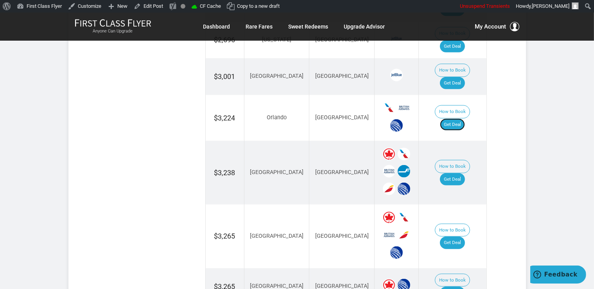
scroll to position [661, 0]
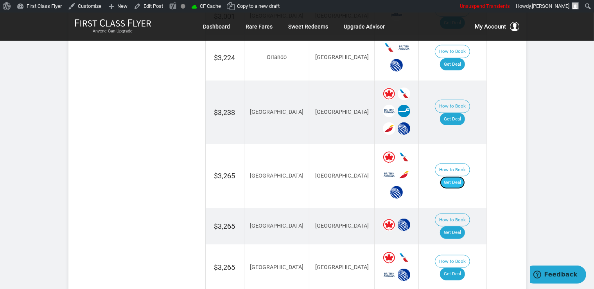
click at [455, 176] on link "Get Deal" at bounding box center [452, 182] width 25 height 13
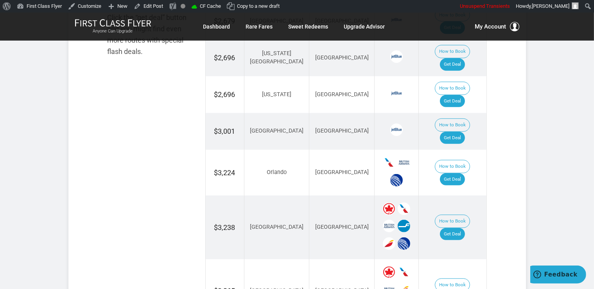
scroll to position [578, 0]
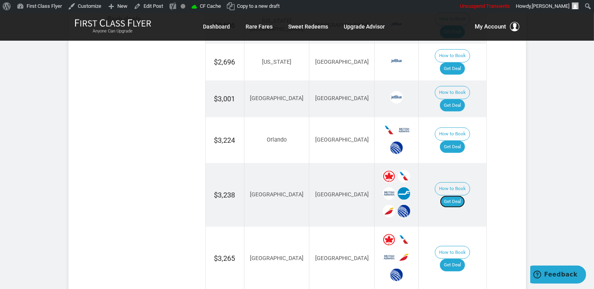
click at [465, 196] on link "Get Deal" at bounding box center [452, 202] width 25 height 13
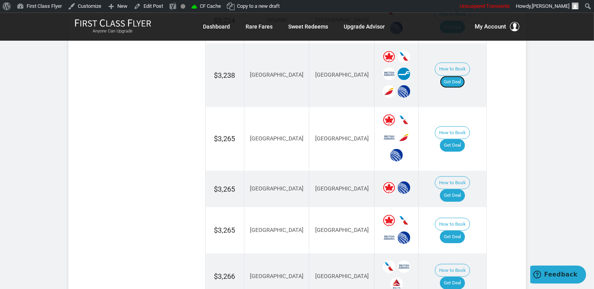
scroll to position [702, 0]
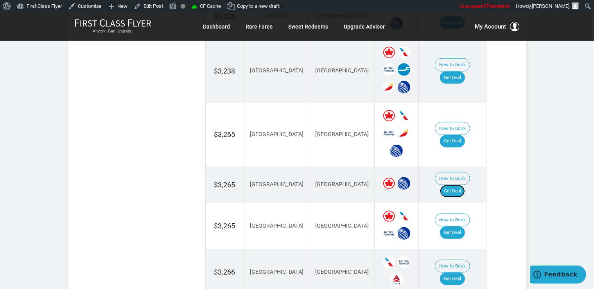
click at [459, 185] on link "Get Deal" at bounding box center [452, 191] width 25 height 13
drag, startPoint x: 459, startPoint y: 156, endPoint x: 469, endPoint y: 158, distance: 10.4
click at [459, 226] on link "Get Deal" at bounding box center [452, 232] width 25 height 13
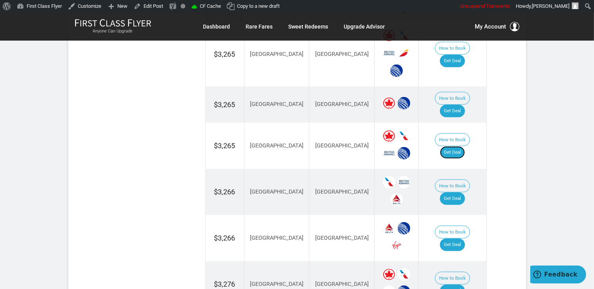
scroll to position [784, 0]
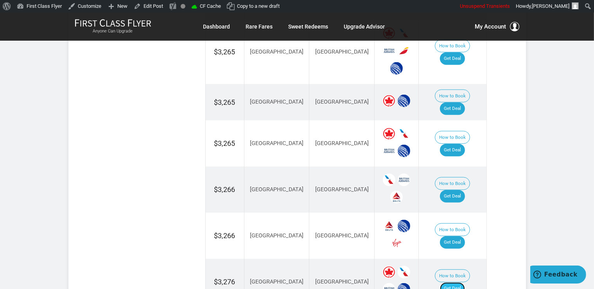
click at [462, 282] on link "Get Deal" at bounding box center [452, 288] width 25 height 13
drag, startPoint x: 461, startPoint y: 117, endPoint x: 467, endPoint y: 133, distance: 17.8
click at [460, 190] on link "Get Deal" at bounding box center [452, 196] width 25 height 13
click at [461, 236] on link "Get Deal" at bounding box center [452, 242] width 25 height 13
